Goal: Task Accomplishment & Management: Manage account settings

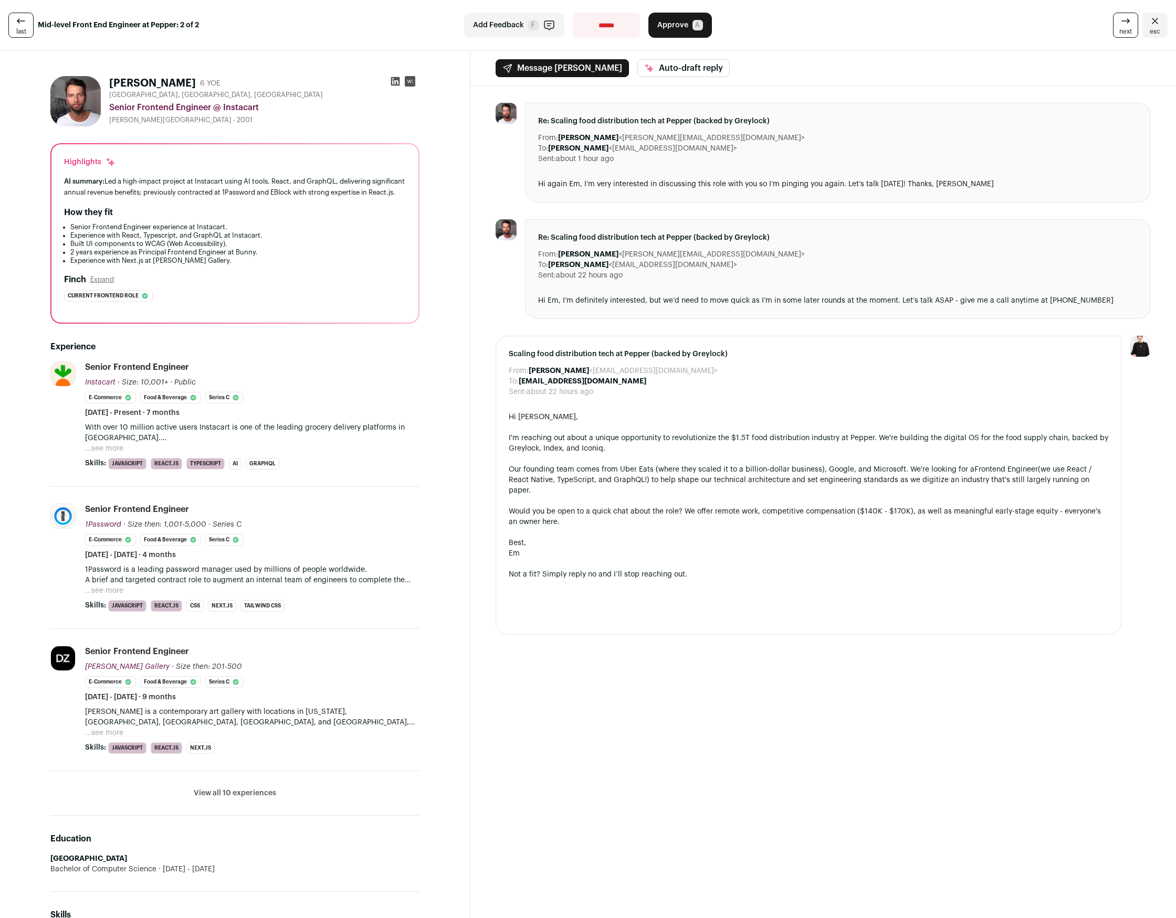
click at [103, 454] on button "...see more" at bounding box center [104, 448] width 38 height 10
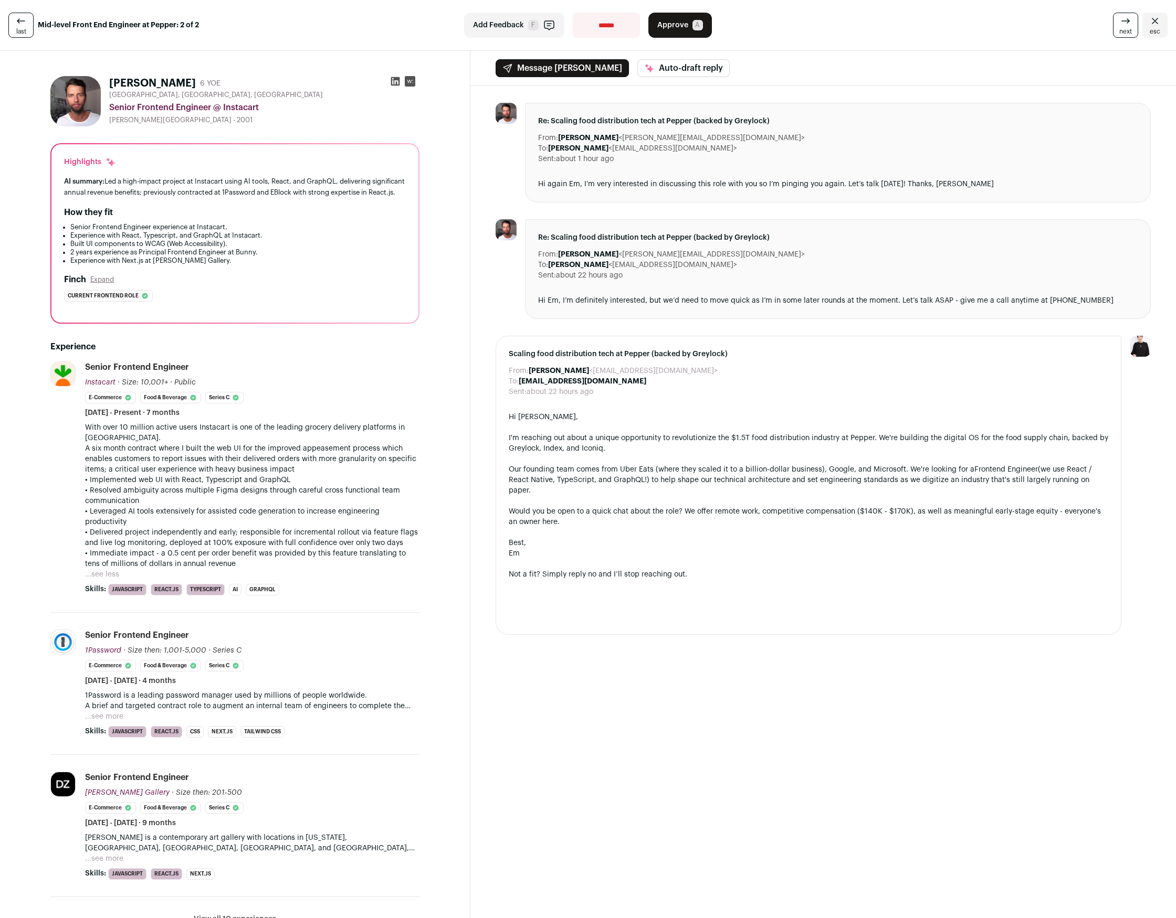
click at [679, 29] on span "Approve" at bounding box center [672, 25] width 31 height 10
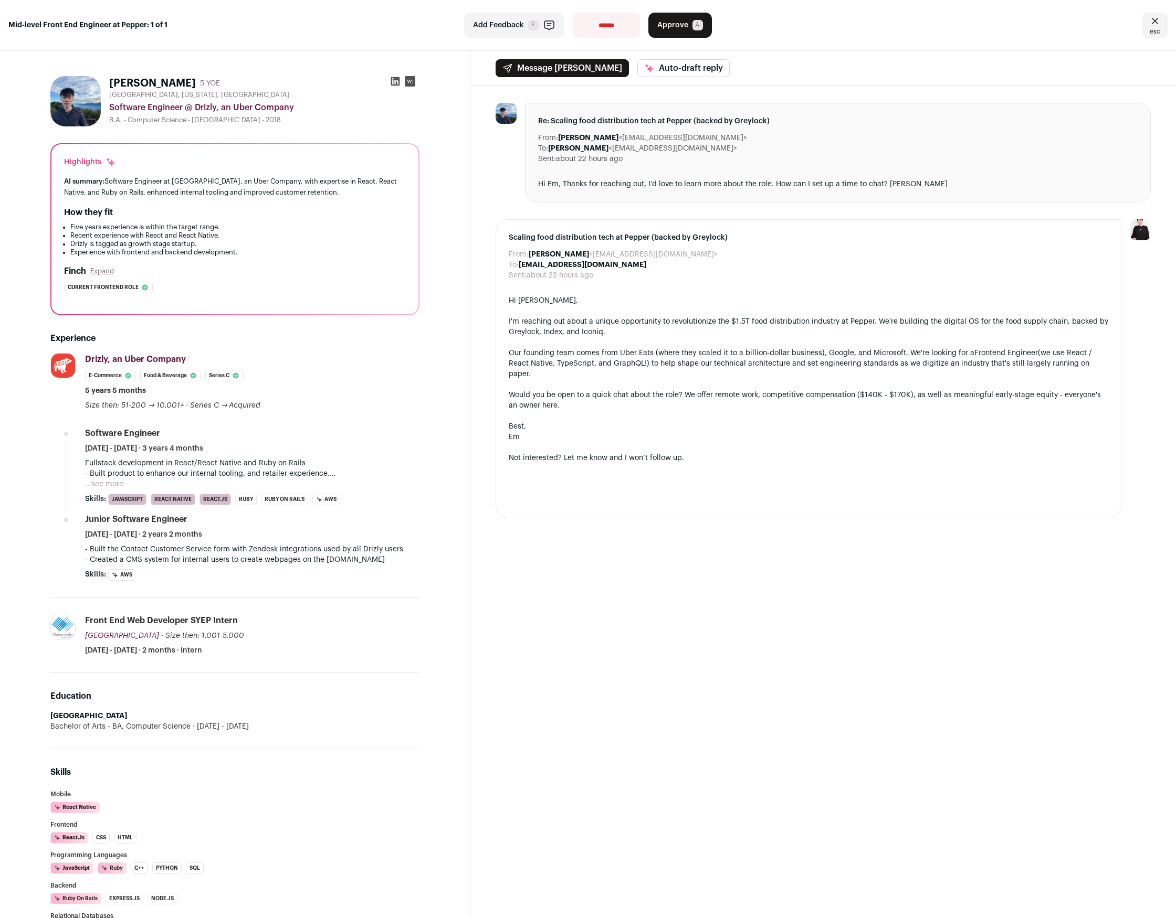
click at [110, 484] on button "...see more" at bounding box center [104, 484] width 38 height 10
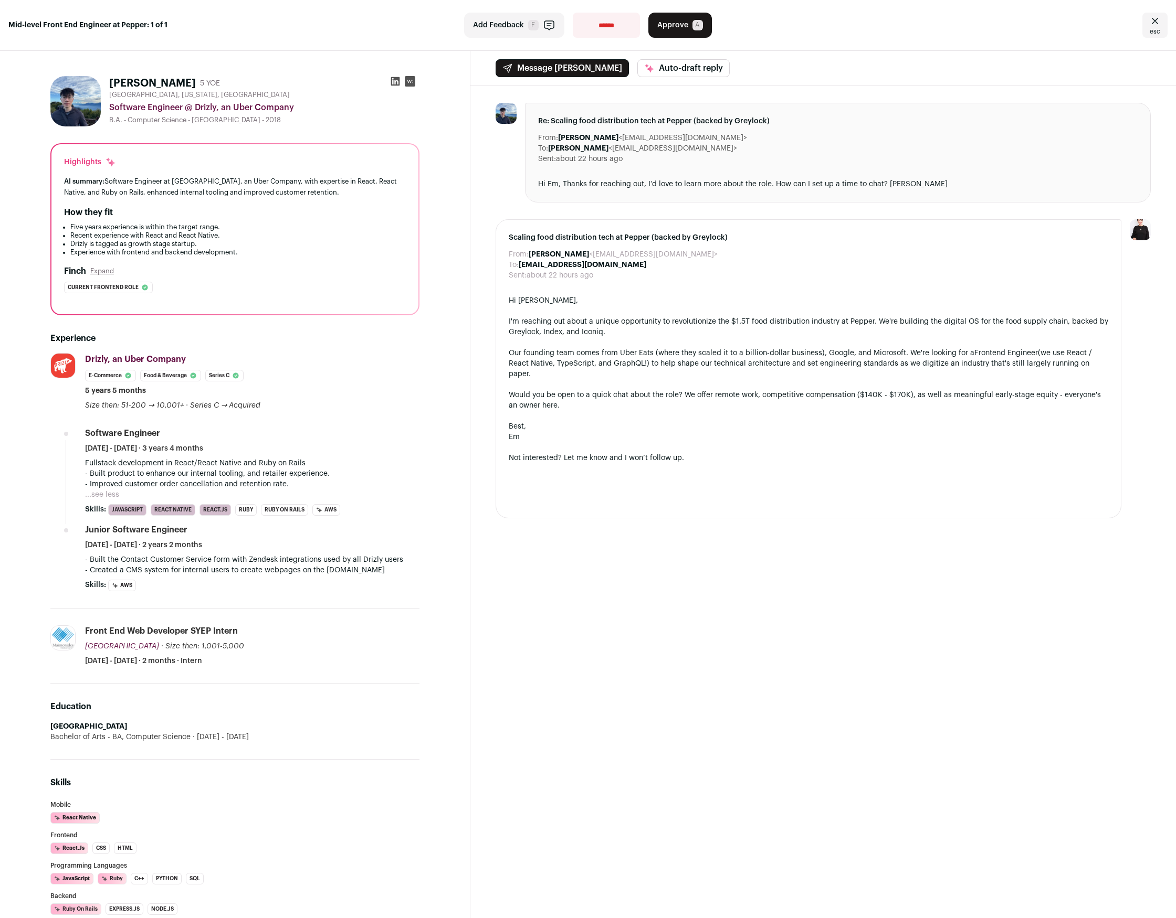
click at [590, 740] on div "Message [PERSON_NAME] Auto-draft reply From: [PERSON_NAME][GEOGRAPHIC_DATA] <[E…" at bounding box center [822, 771] width 705 height 1441
click at [680, 40] on div "**********" at bounding box center [588, 25] width 1176 height 51
click at [685, 25] on span "Approve" at bounding box center [672, 25] width 31 height 10
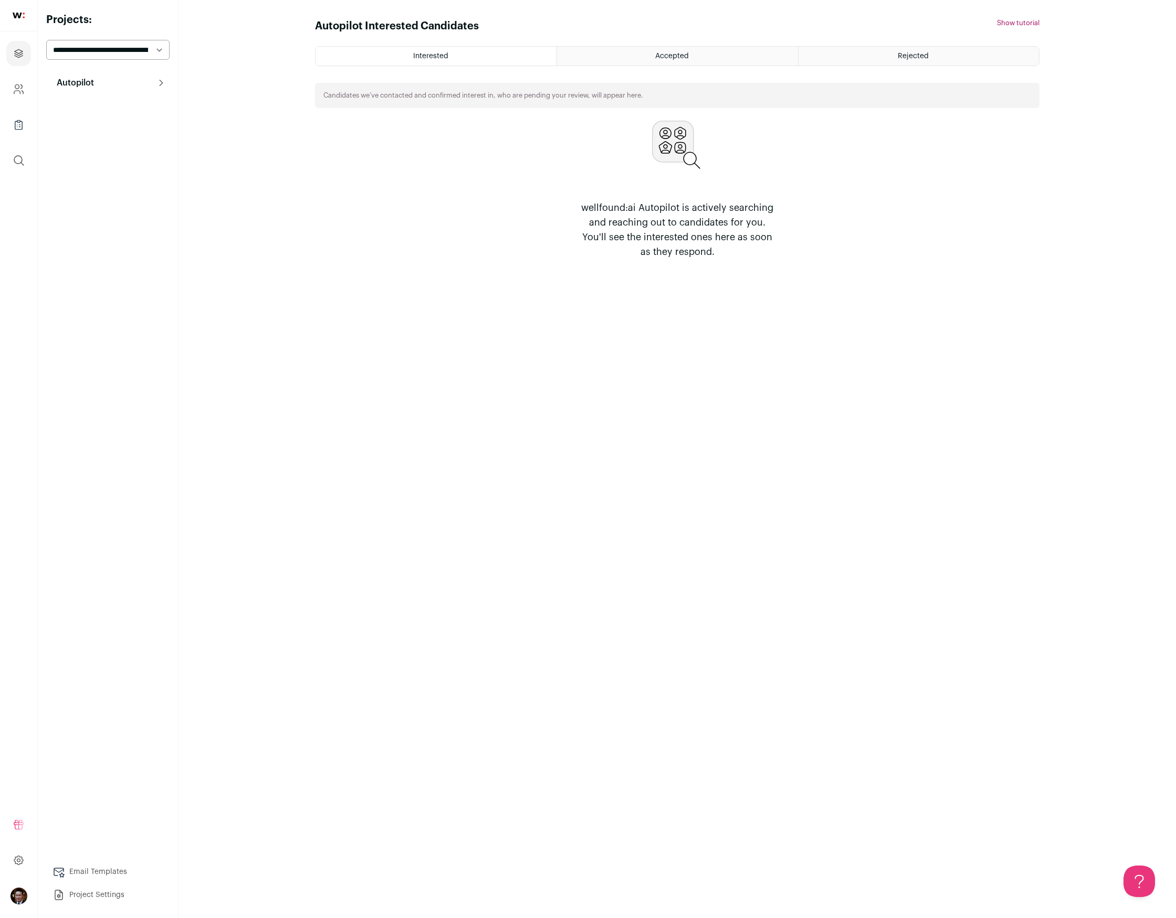
click at [766, 405] on div "Autopilot Interested Candidates Hide tutorial Show tutorial Interested Accepted…" at bounding box center [677, 459] width 724 height 881
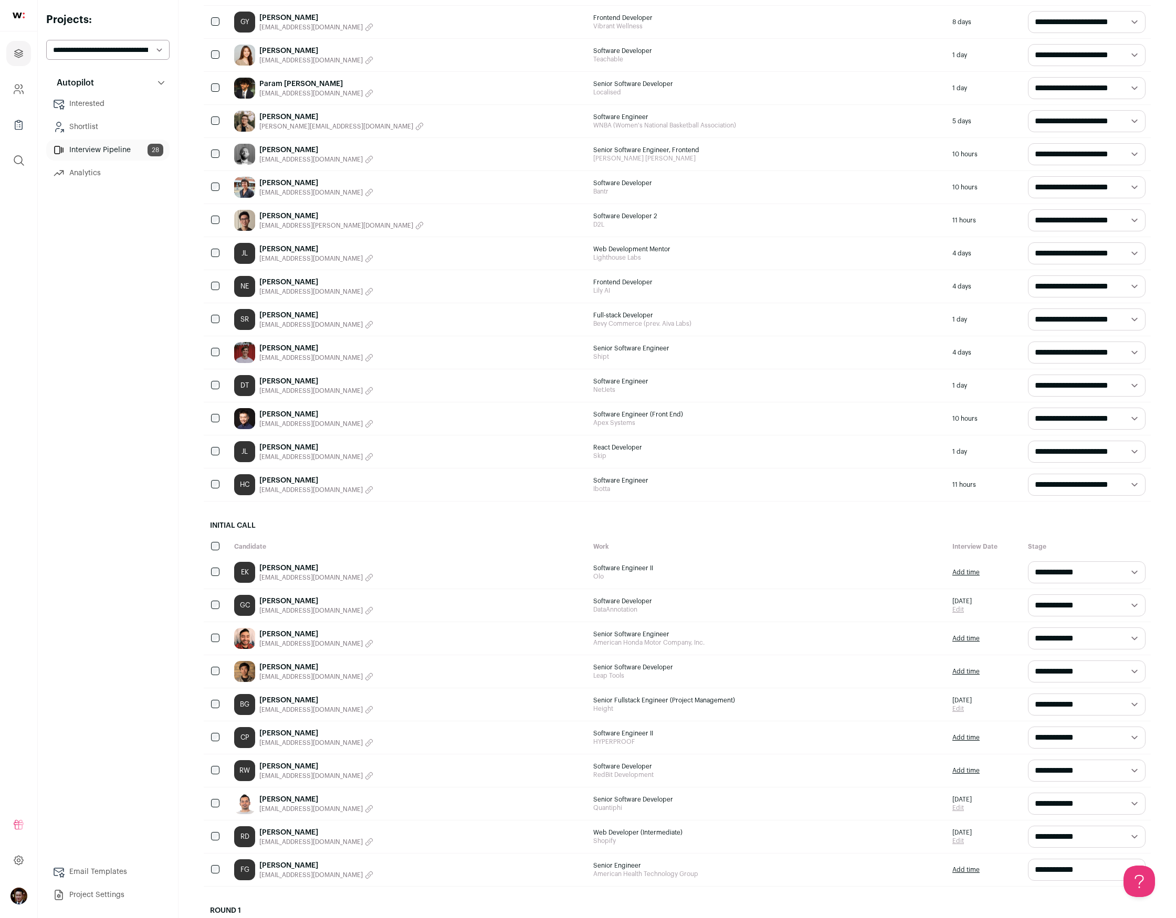
scroll to position [329, 0]
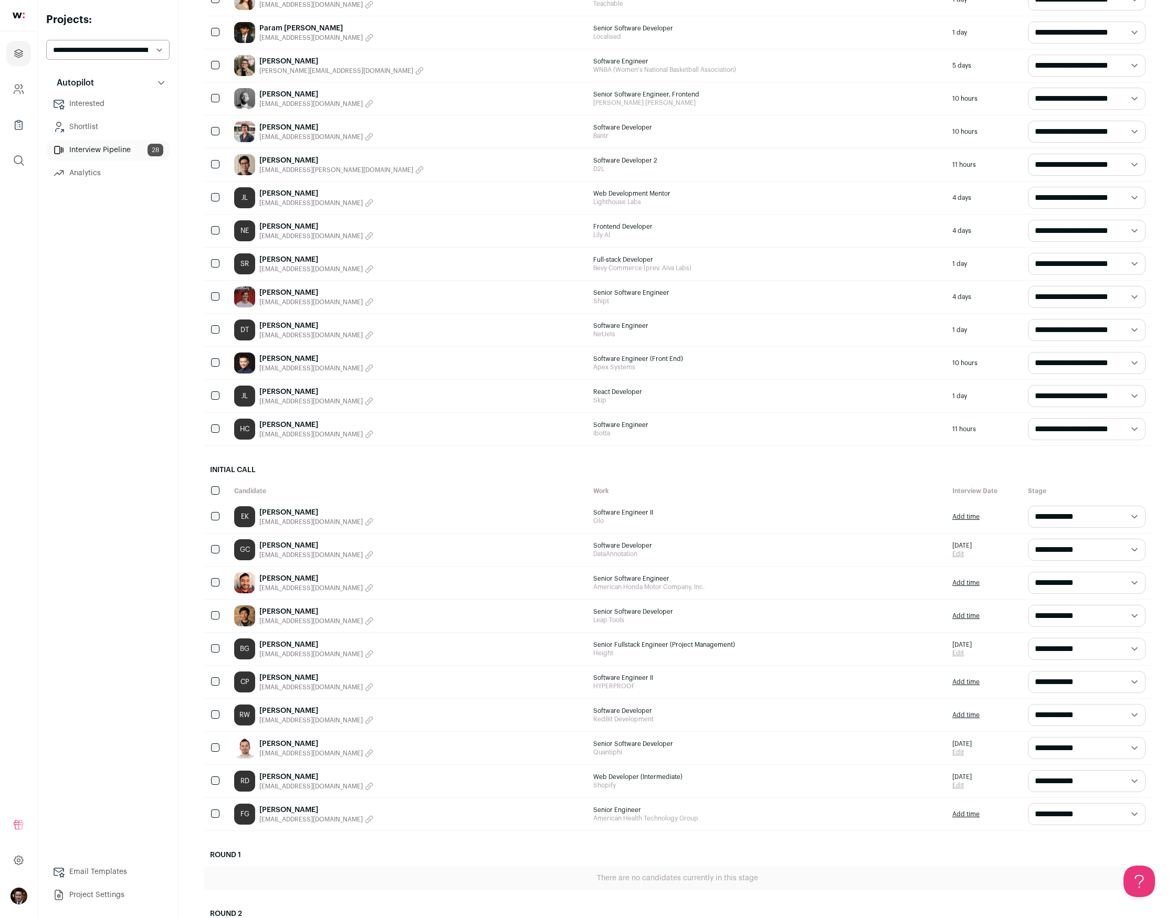
click at [431, 715] on div "RW Ringo Wong ringosja@gmail.com" at bounding box center [408, 715] width 359 height 33
click at [268, 712] on link "Ringo Wong" at bounding box center [316, 711] width 114 height 10
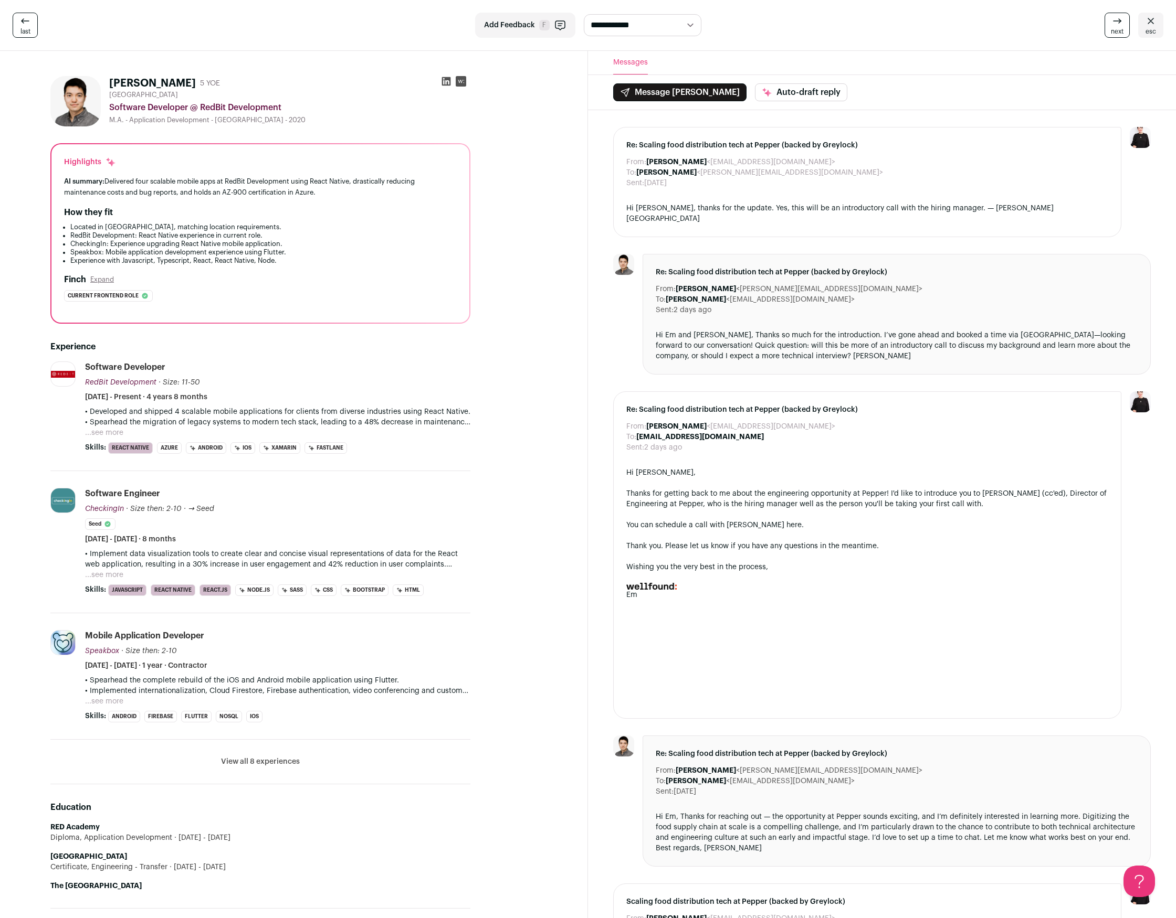
click at [264, 765] on button "View all 8 experiences" at bounding box center [260, 762] width 79 height 10
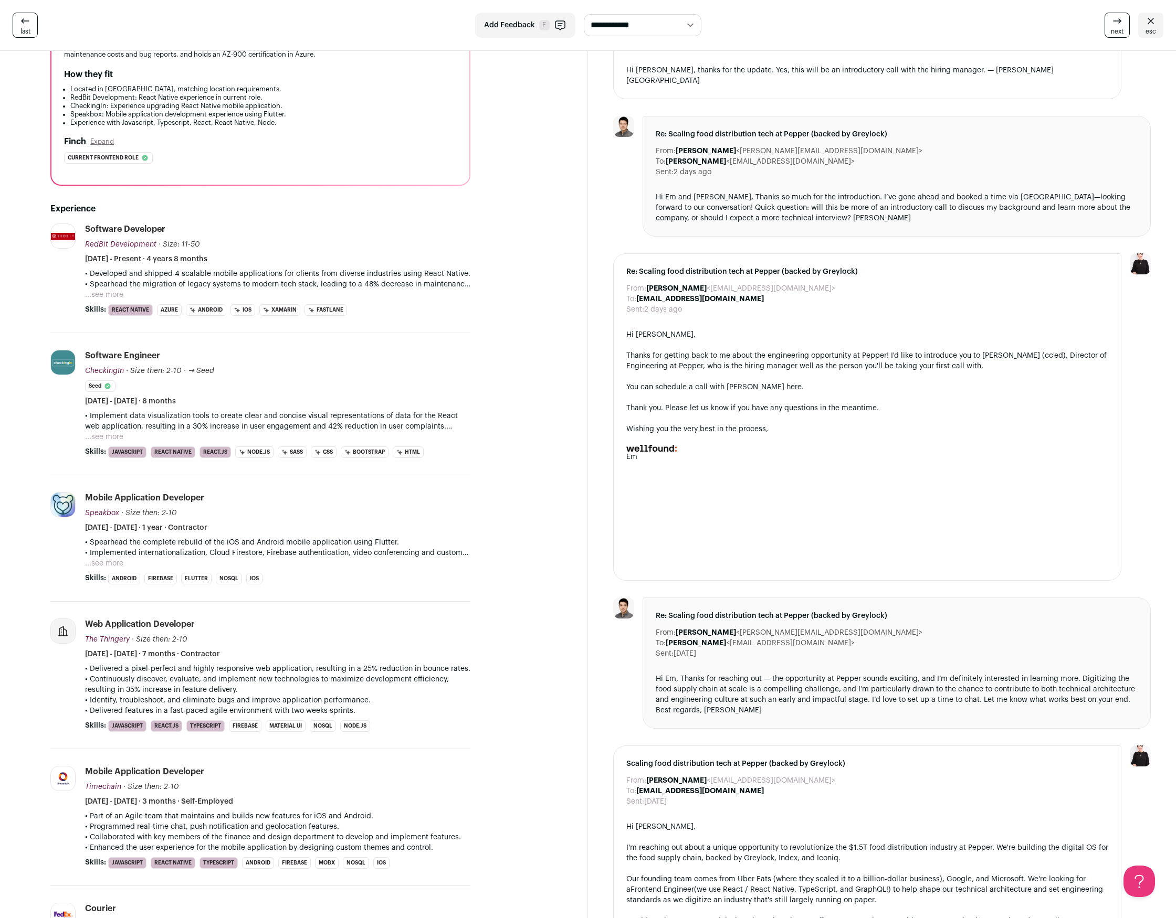
scroll to position [173, 0]
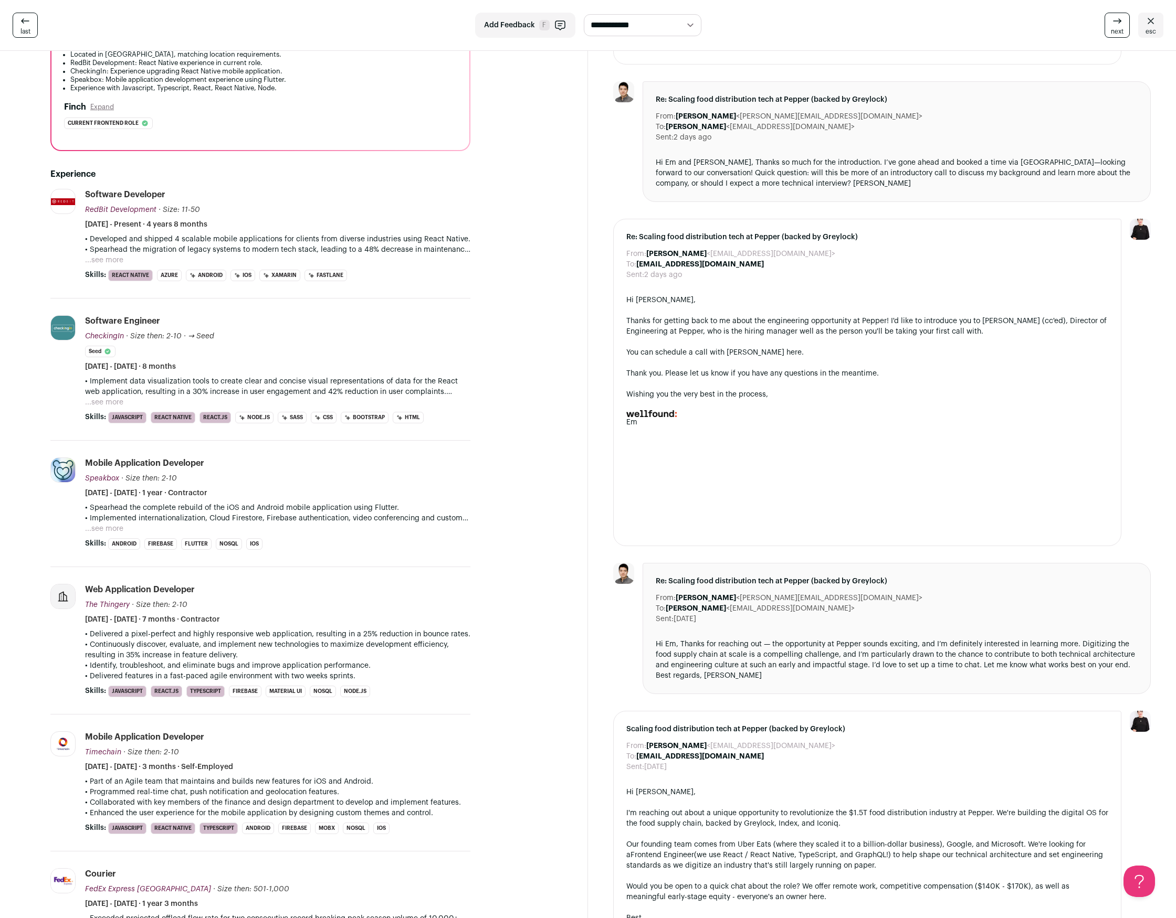
click at [111, 257] on button "...see more" at bounding box center [104, 260] width 38 height 10
